Goal: Task Accomplishment & Management: Manage account settings

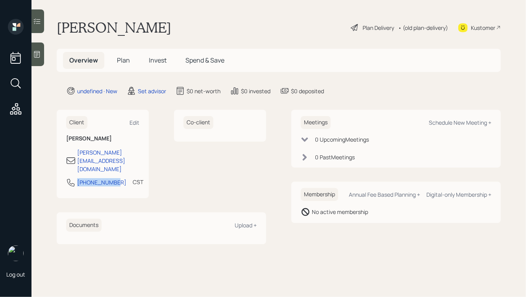
drag, startPoint x: 114, startPoint y: 167, endPoint x: 72, endPoint y: 168, distance: 41.4
click at [72, 178] on div "[PHONE_NUMBER] CST Currently 3:11 PM" at bounding box center [102, 185] width 73 height 14
copy div "[PHONE_NUMBER]"
click at [461, 121] on div "Schedule New Meeting +" at bounding box center [460, 122] width 63 height 7
select select "round-[PERSON_NAME]"
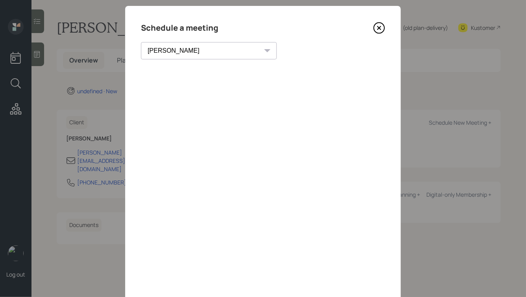
scroll to position [57, 0]
